Goal: Use online tool/utility: Utilize a website feature to perform a specific function

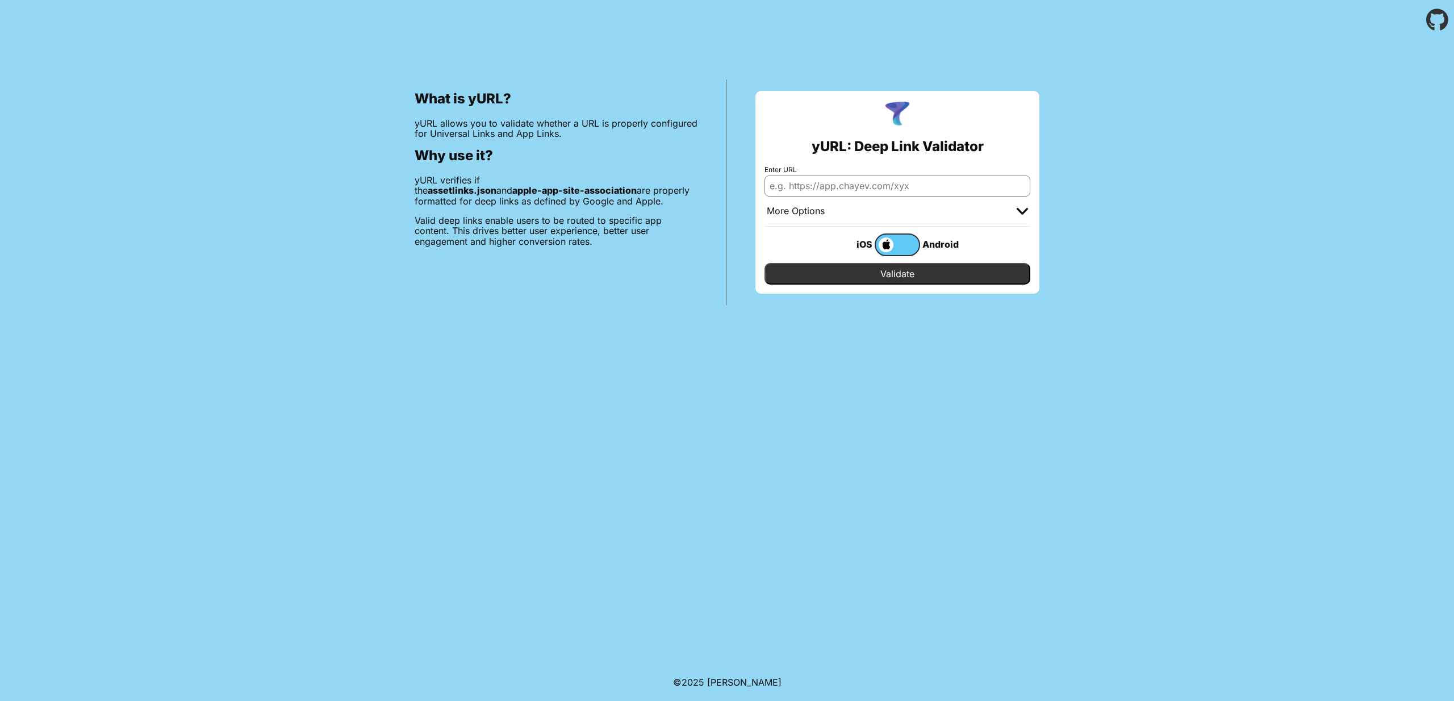
click at [934, 190] on input "Enter URL" at bounding box center [897, 185] width 266 height 20
type input "mijnmagazines.be"
click at [897, 274] on input "Validate" at bounding box center [897, 274] width 266 height 22
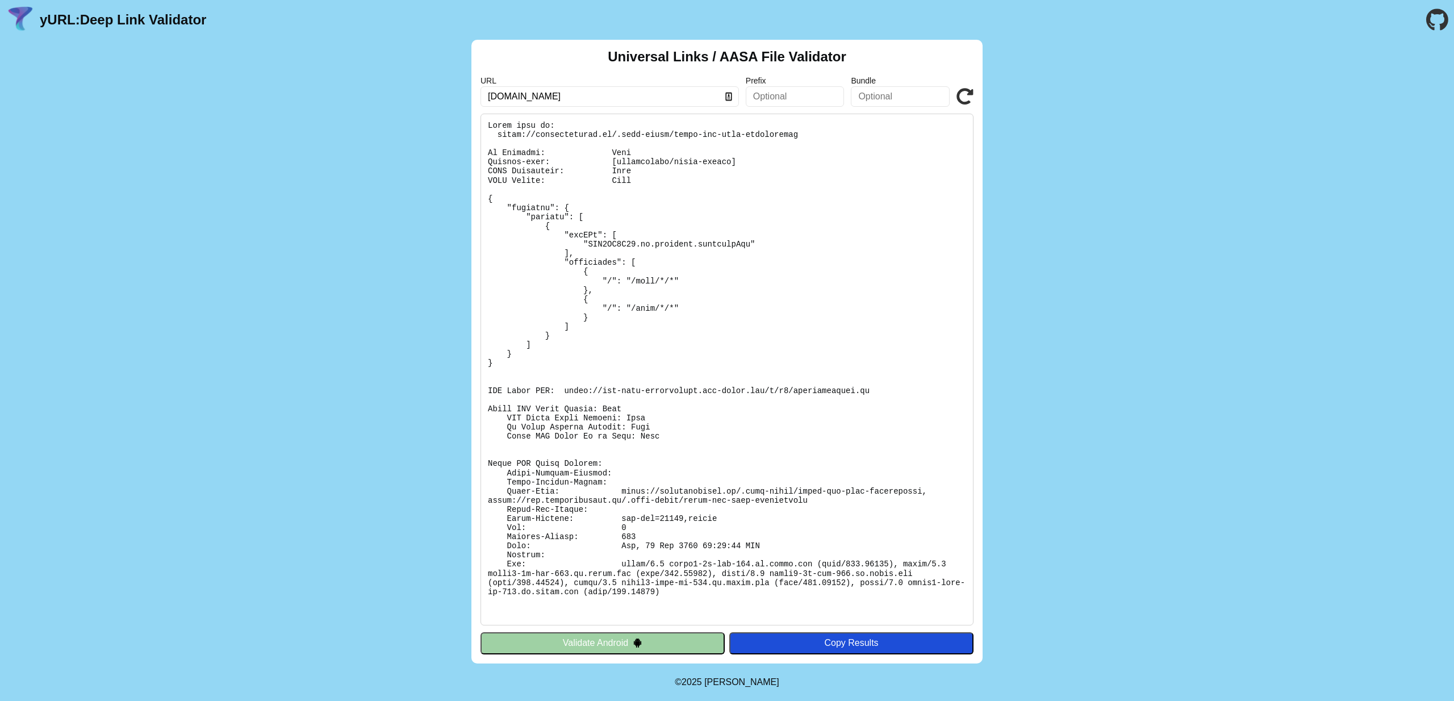
click at [508, 95] on input "[DOMAIN_NAME]" at bounding box center [609, 96] width 258 height 20
click at [593, 94] on input "[DOMAIN_NAME]" at bounding box center [609, 96] width 258 height 20
type input "[DOMAIN_NAME]"
click button "Validate" at bounding box center [0, 0] width 0 height 0
click at [528, 98] on input "mijnmagazines.nl" at bounding box center [609, 96] width 258 height 20
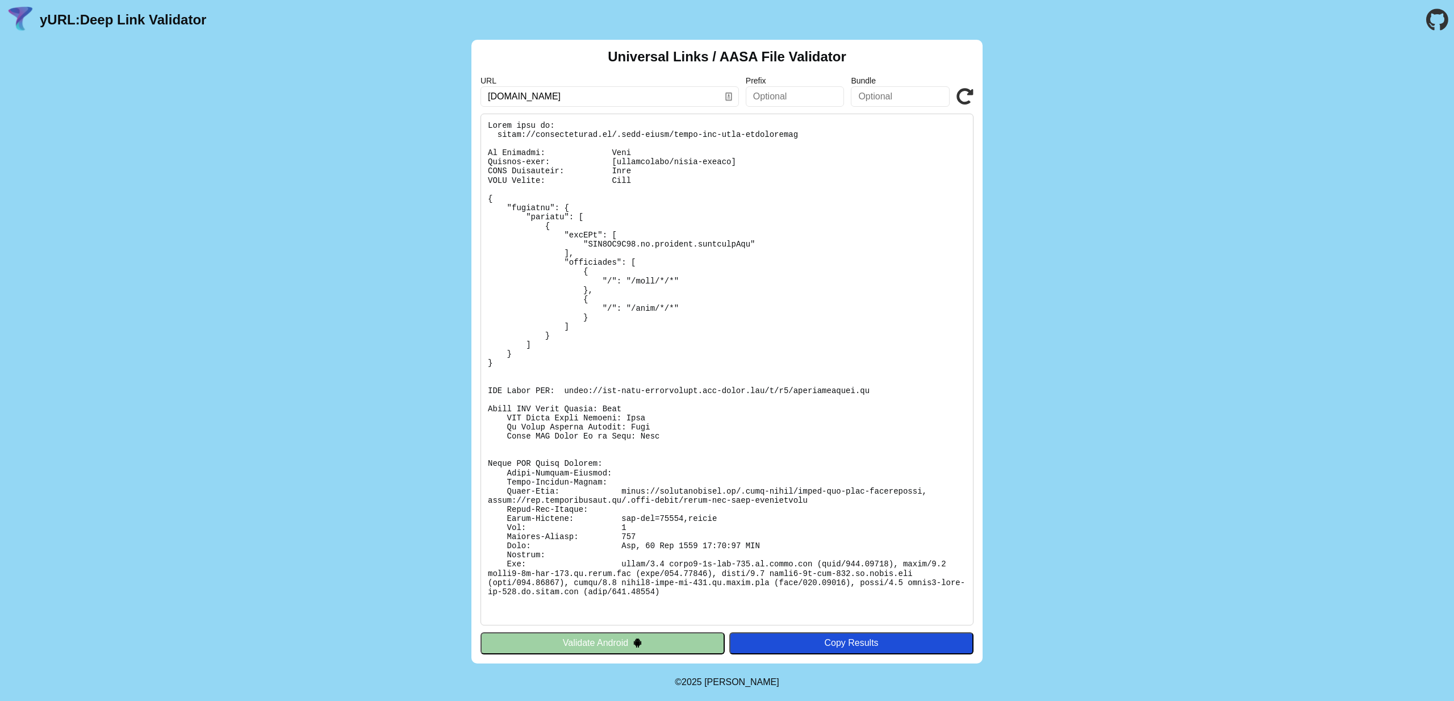
click at [528, 98] on input "mijnmagazines.nl" at bounding box center [609, 96] width 258 height 20
type input ";"
type input "newsmagazine.be"
click button "Validate" at bounding box center [0, 0] width 0 height 0
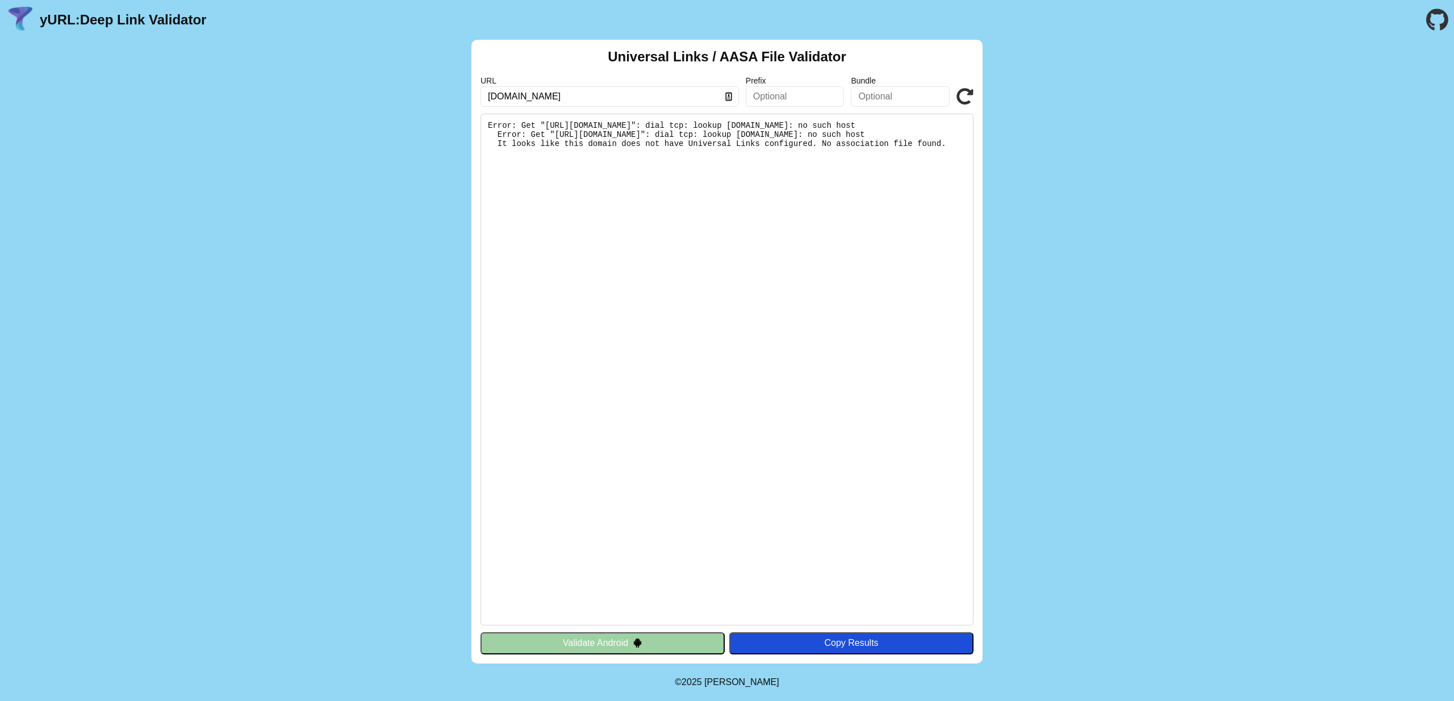
click at [544, 93] on input "newsmagazine.be" at bounding box center [609, 96] width 258 height 20
click at [549, 93] on input "newsmagazine.be" at bounding box center [609, 96] width 258 height 20
type input "newsmagazines.be"
click button "Validate" at bounding box center [0, 0] width 0 height 0
click at [505, 96] on input "[DOMAIN_NAME]" at bounding box center [609, 96] width 258 height 20
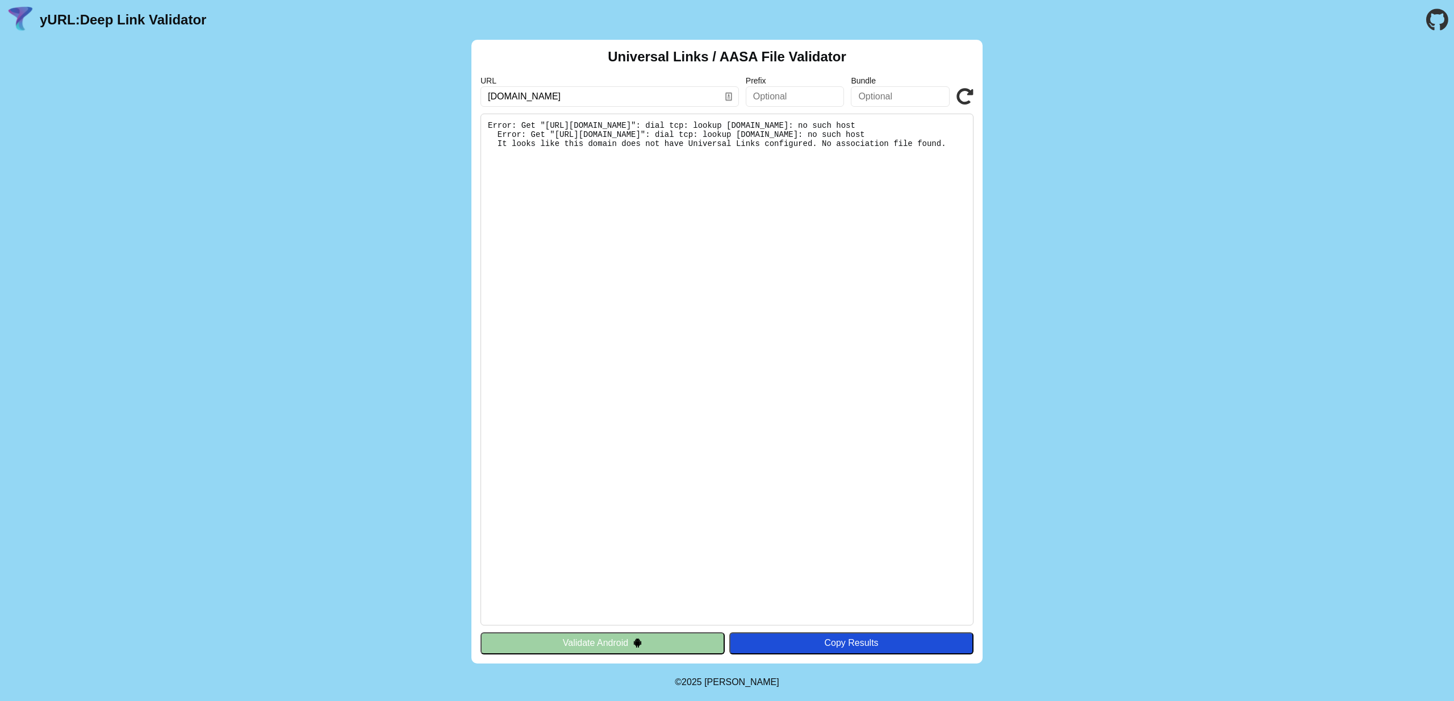
type input "[DOMAIN_NAME]"
click button "Validate" at bounding box center [0, 0] width 0 height 0
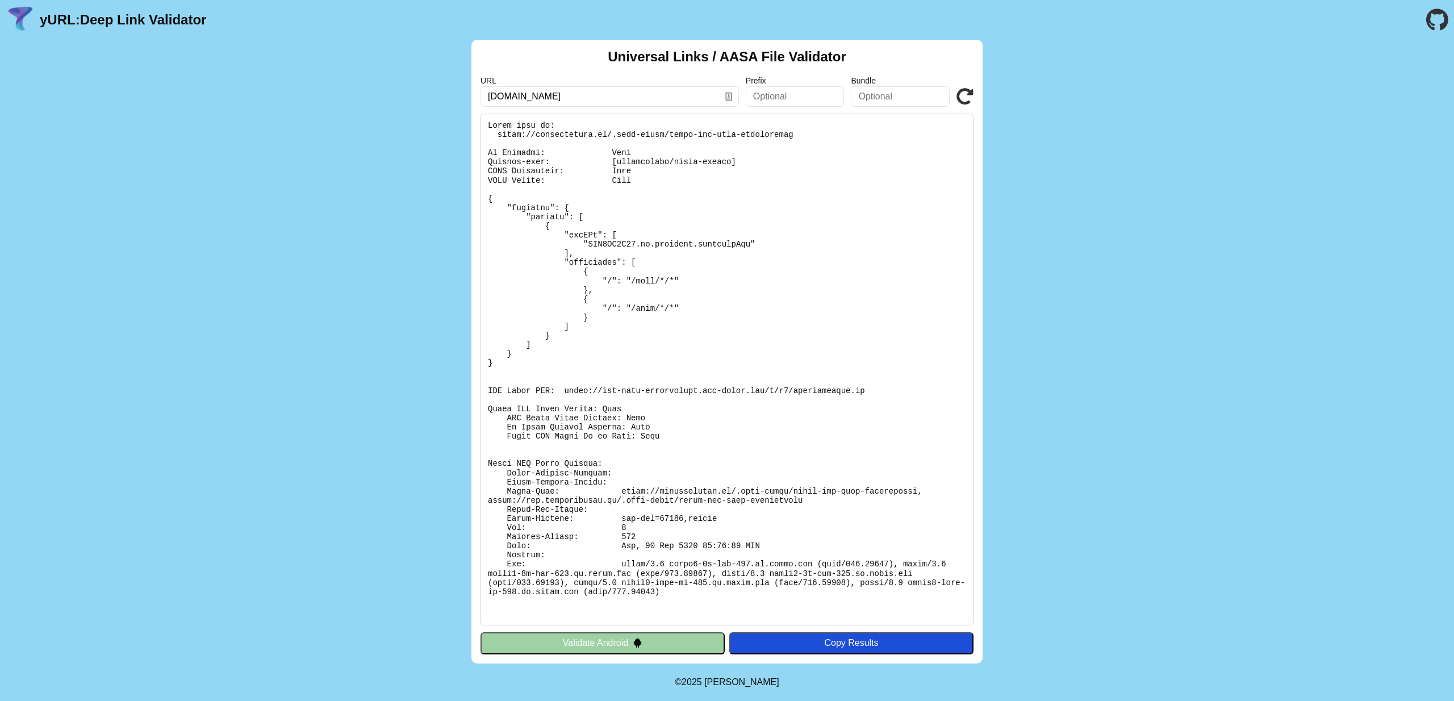
click at [1138, 300] on div "Universal Links / AASA File Validator URL [DOMAIN_NAME] Prefix Bundle Validate …" at bounding box center [727, 351] width 1454 height 623
click at [1108, 250] on div "Universal Links / AASA File Validator URL [DOMAIN_NAME] Prefix Bundle Validate …" at bounding box center [727, 351] width 1454 height 623
